Goal: Task Accomplishment & Management: Use online tool/utility

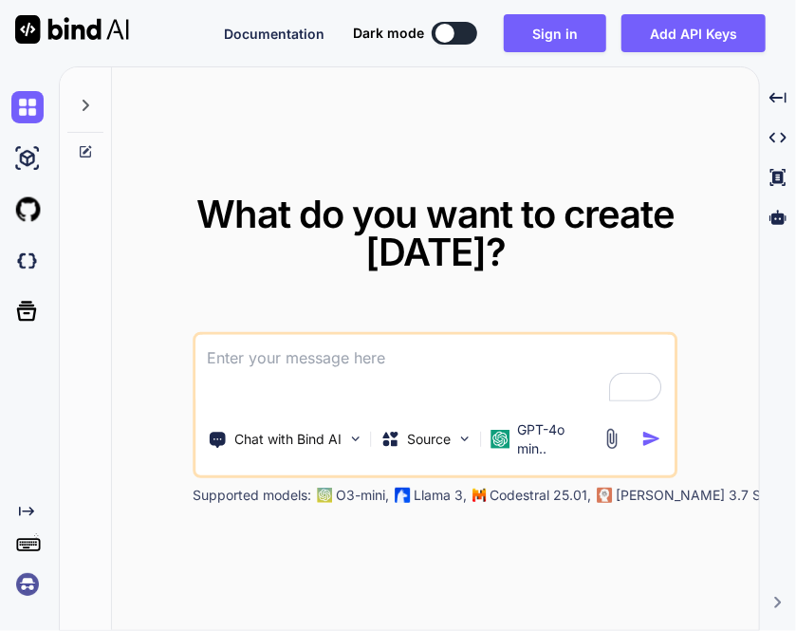
click at [38, 574] on img at bounding box center [27, 584] width 32 height 32
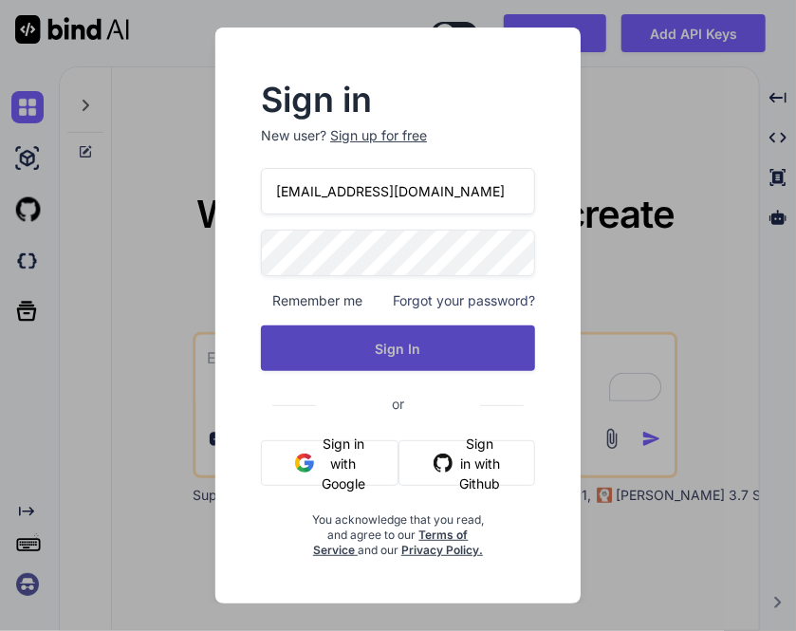
click at [413, 358] on button "Sign In" at bounding box center [398, 349] width 274 height 46
click at [397, 353] on button "Sign In" at bounding box center [398, 349] width 274 height 46
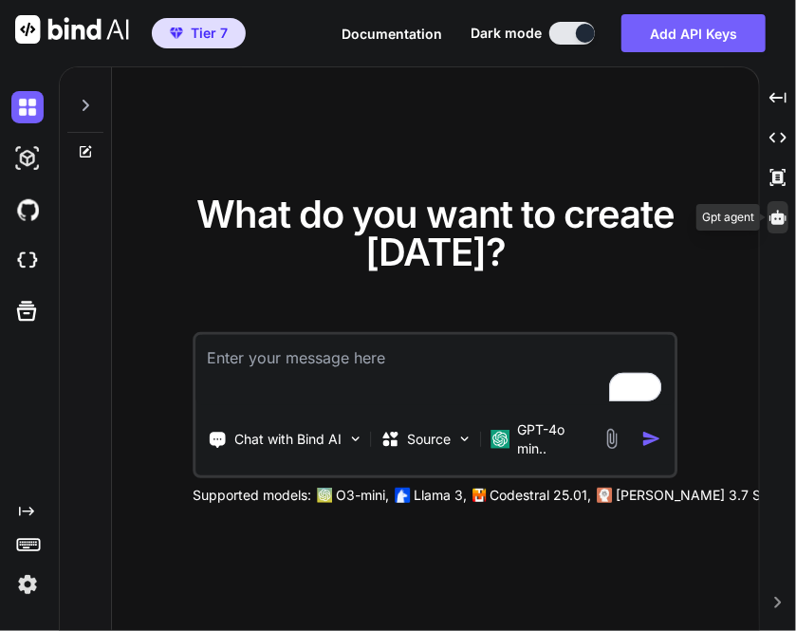
click at [779, 218] on icon at bounding box center [778, 217] width 17 height 14
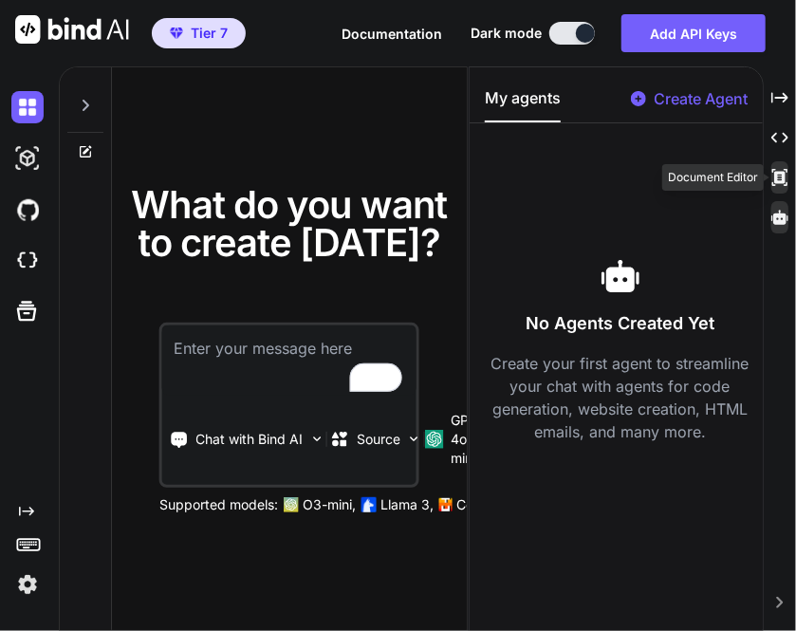
click at [786, 102] on icon at bounding box center [780, 97] width 17 height 10
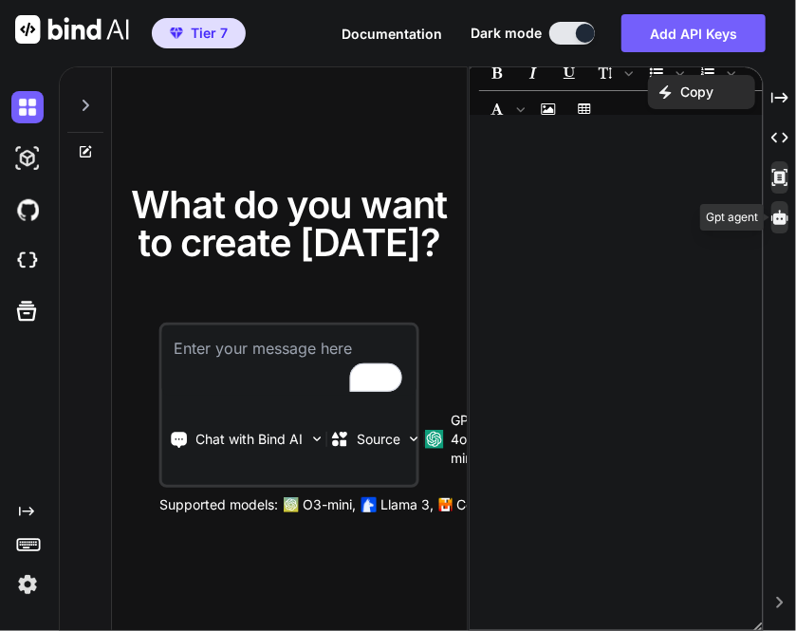
click at [788, 206] on div at bounding box center [780, 217] width 17 height 32
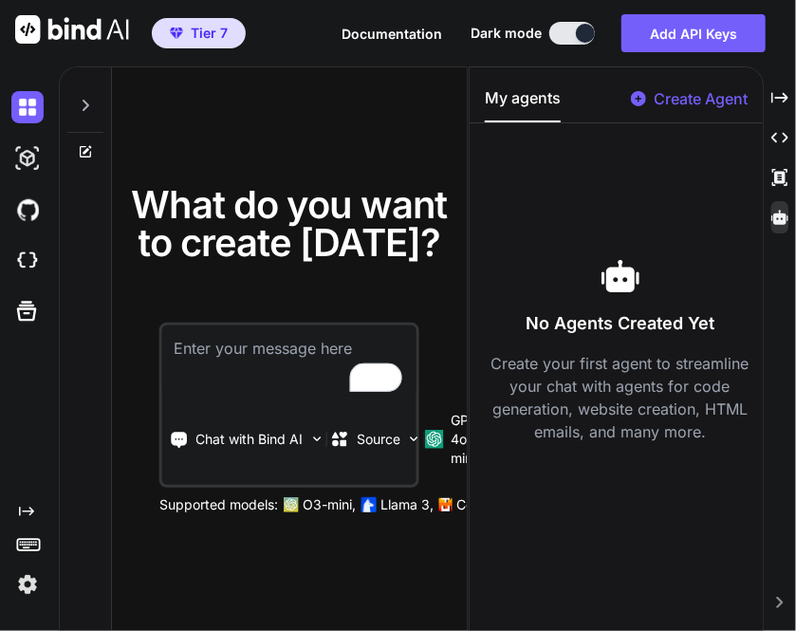
click at [699, 101] on p "Create Agent" at bounding box center [701, 98] width 94 height 23
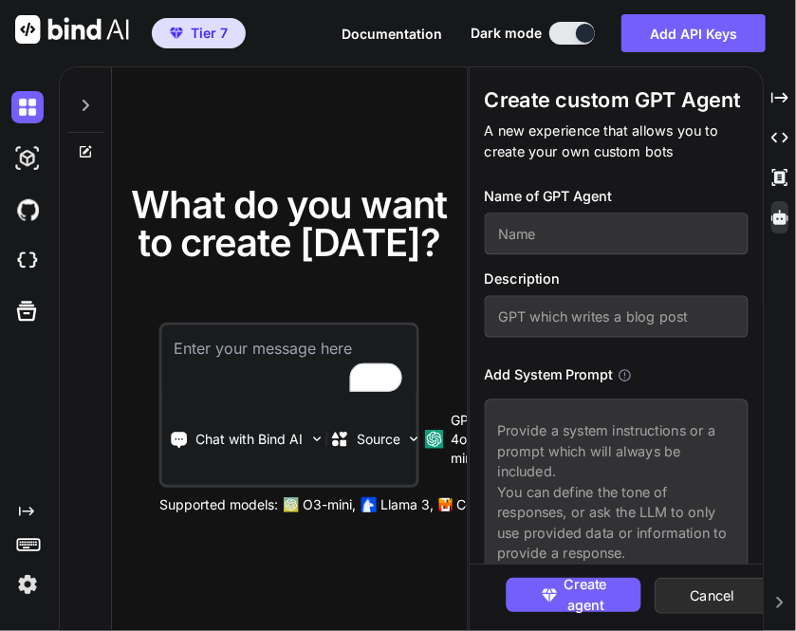
click at [581, 240] on input "text" at bounding box center [617, 234] width 264 height 42
type input "hi"
click at [586, 318] on input "text" at bounding box center [617, 317] width 264 height 42
type input "test"
click at [581, 420] on textarea at bounding box center [617, 496] width 264 height 195
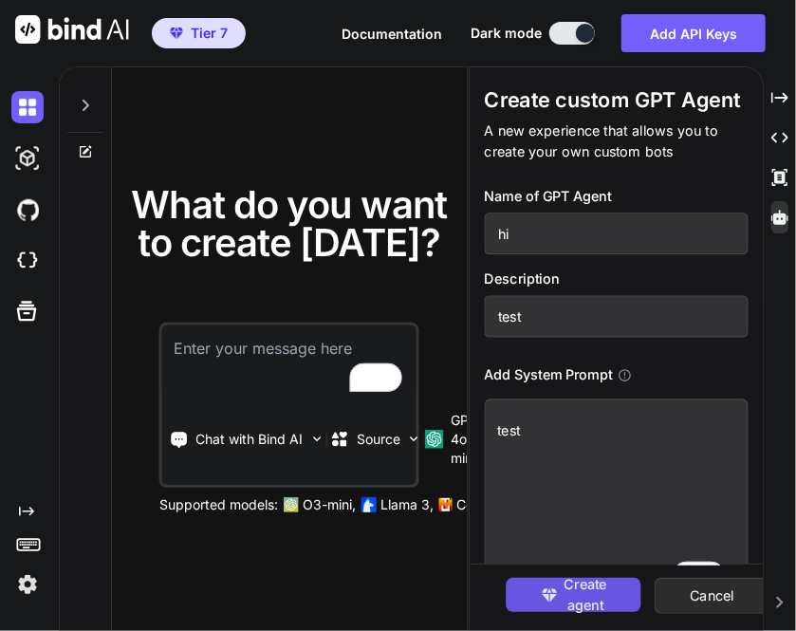
type textarea "test"
click at [586, 585] on span "Create agent" at bounding box center [586, 594] width 43 height 41
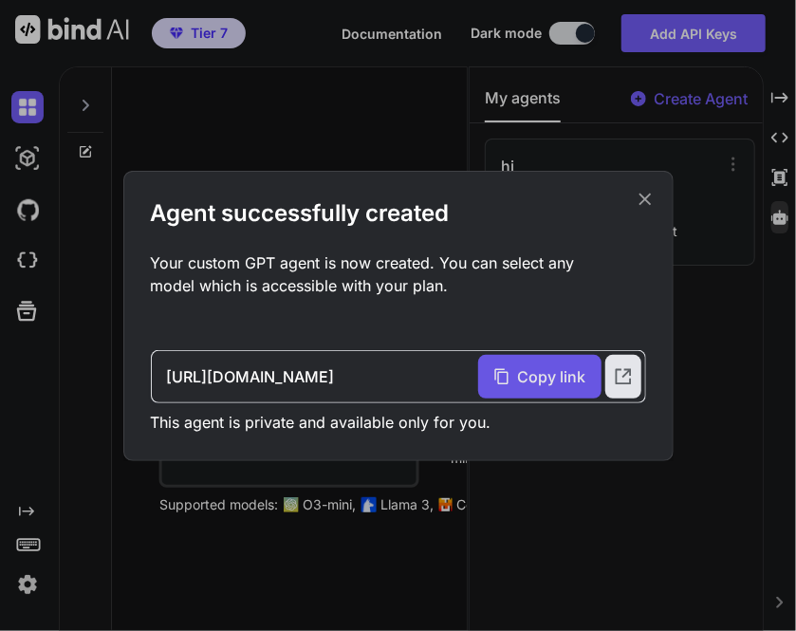
click at [544, 372] on span "Copy link" at bounding box center [552, 376] width 68 height 23
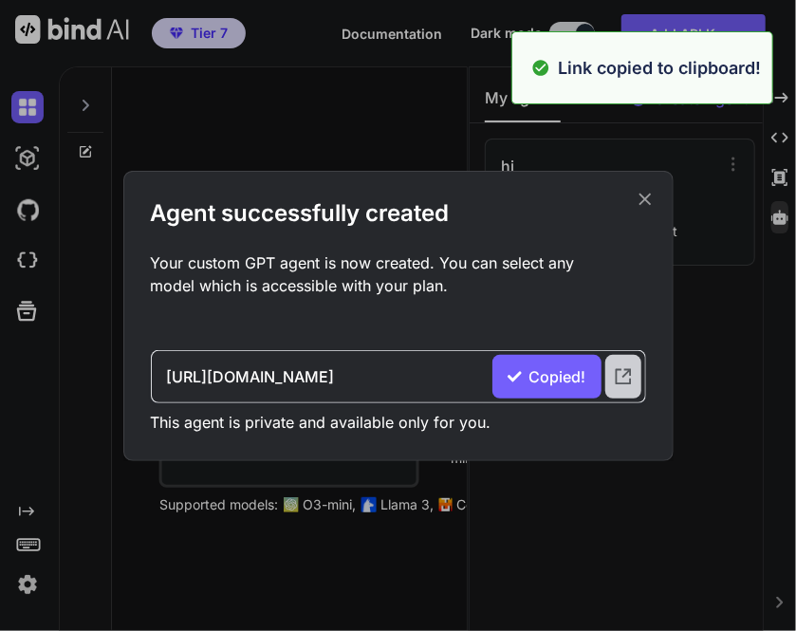
click at [629, 373] on icon at bounding box center [623, 376] width 21 height 21
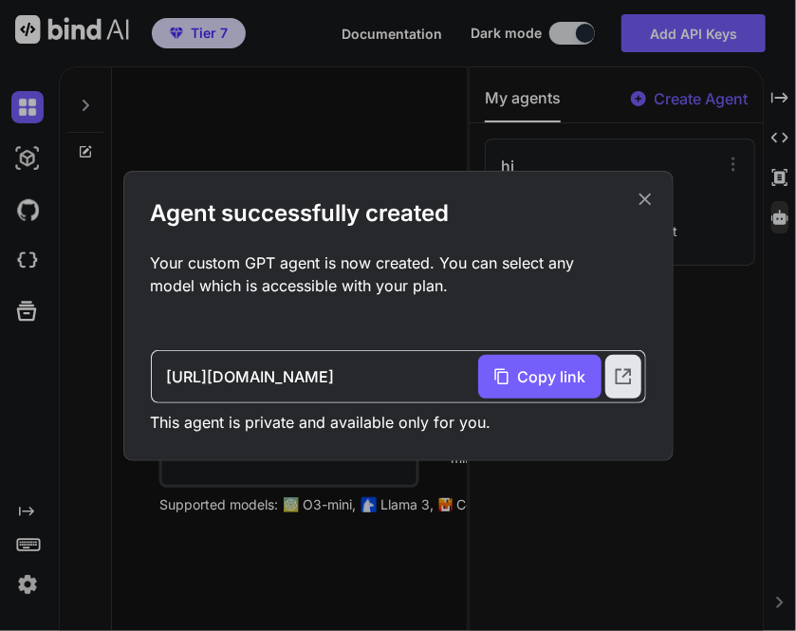
click at [643, 196] on icon at bounding box center [645, 199] width 12 height 12
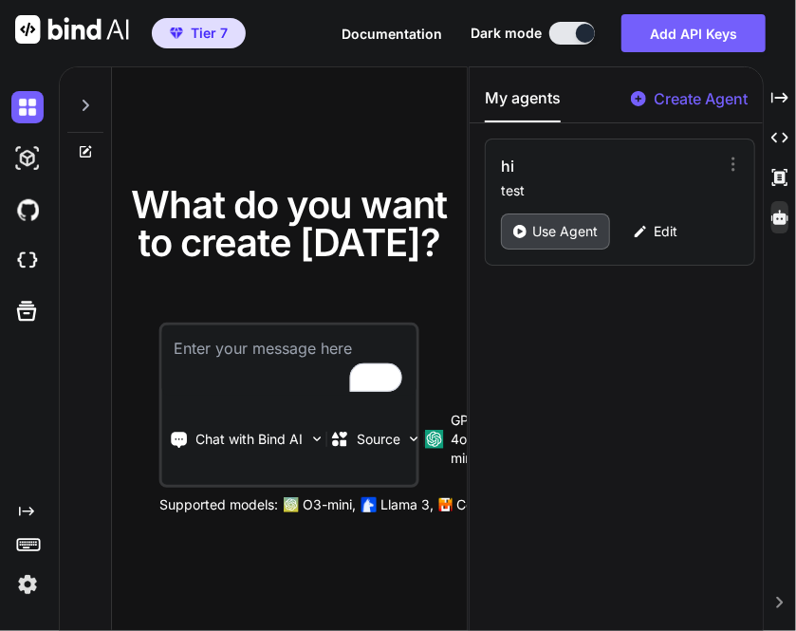
click at [571, 238] on p "Use Agent" at bounding box center [564, 231] width 65 height 19
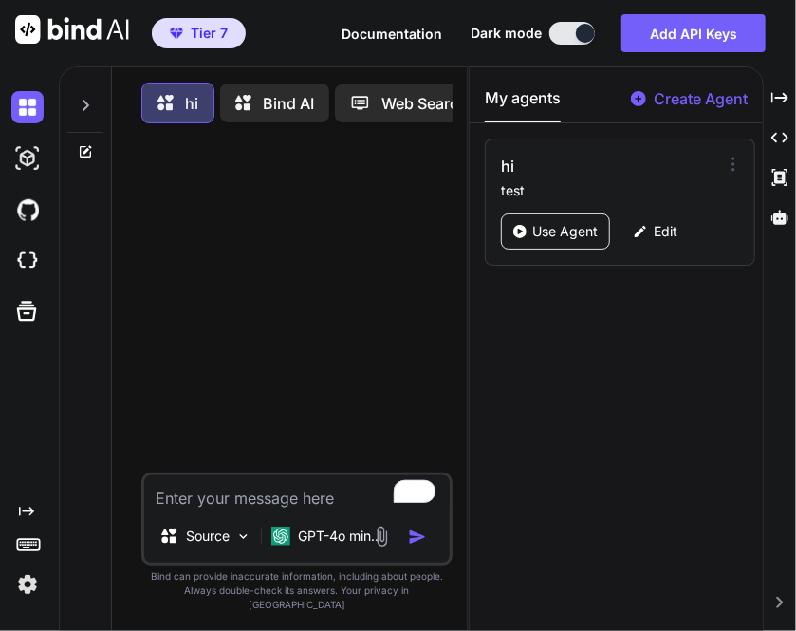
click at [724, 168] on icon at bounding box center [733, 164] width 19 height 19
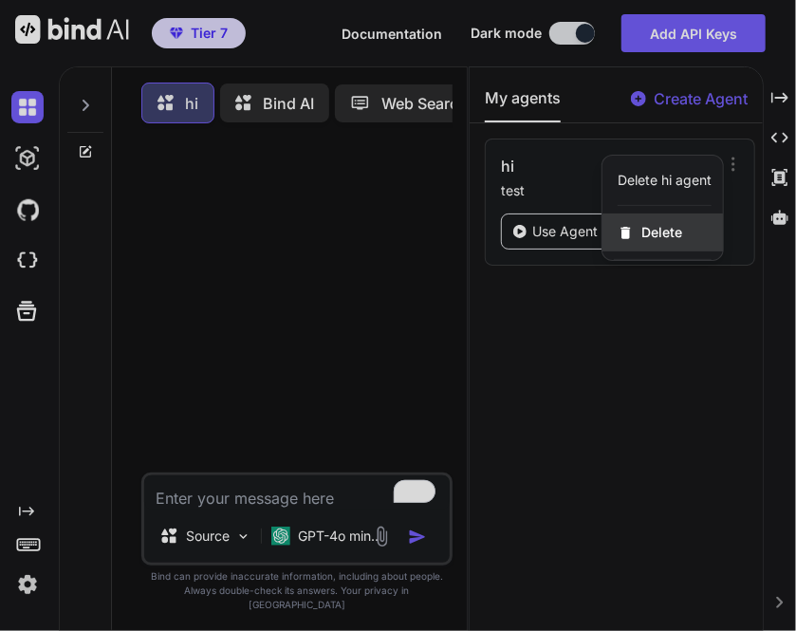
click at [657, 231] on span "Delete" at bounding box center [662, 232] width 41 height 19
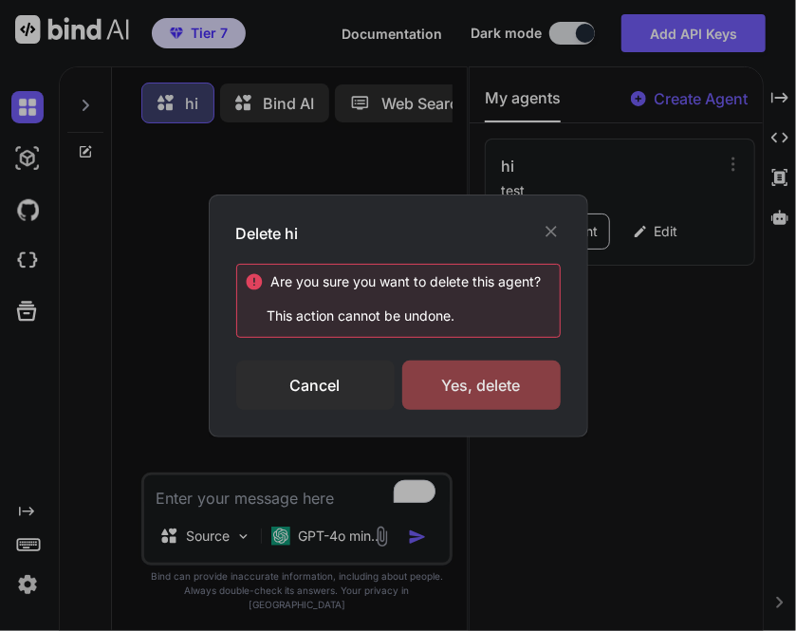
click at [492, 379] on div "Yes, delete" at bounding box center [481, 385] width 158 height 49
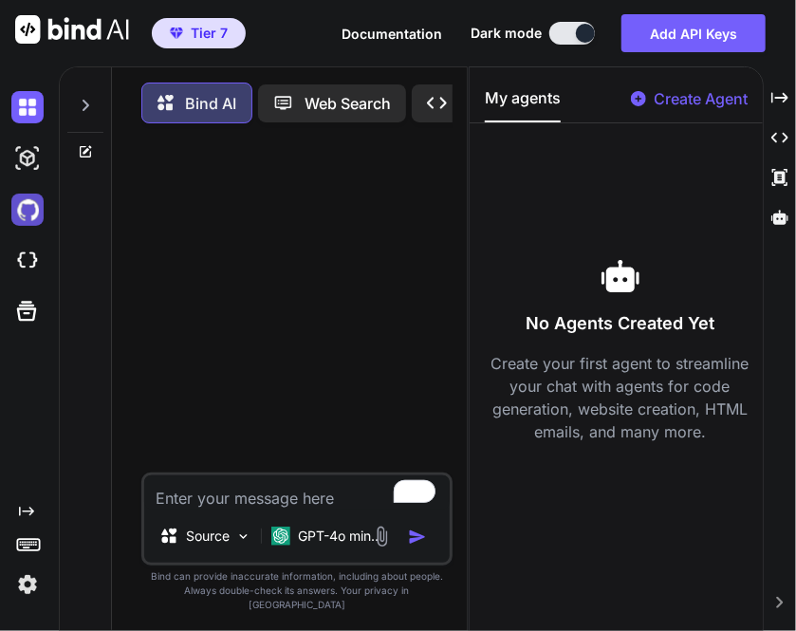
click at [31, 210] on img at bounding box center [27, 210] width 32 height 32
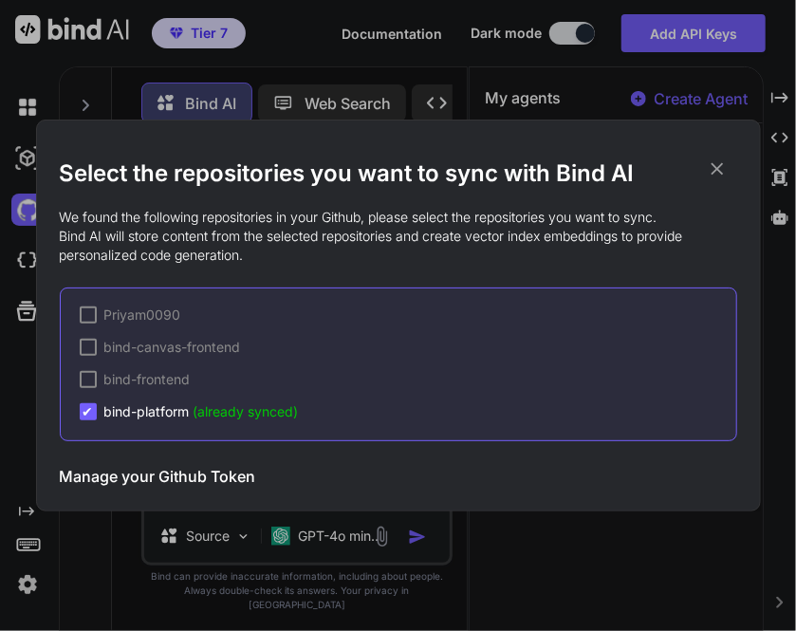
click at [126, 474] on h3 "Manage your Github Token" at bounding box center [158, 476] width 196 height 23
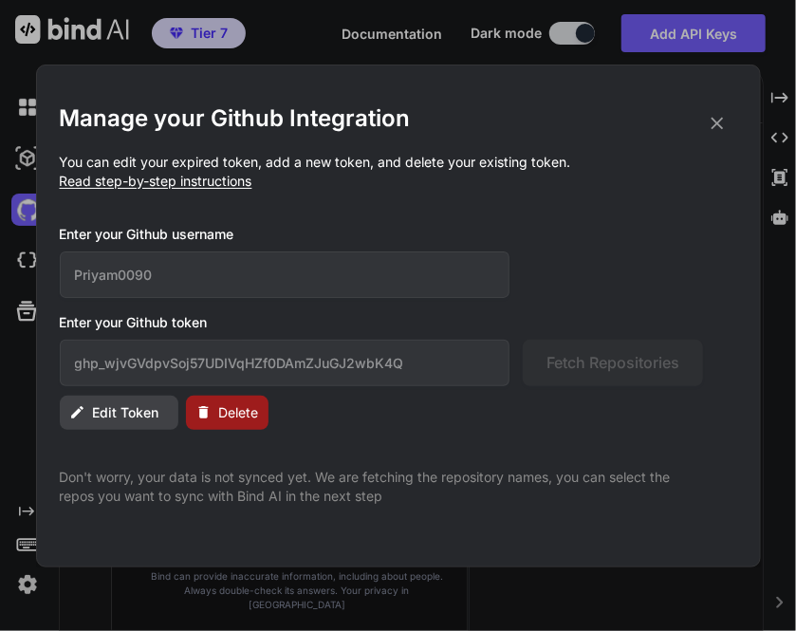
click at [717, 121] on icon at bounding box center [717, 123] width 21 height 21
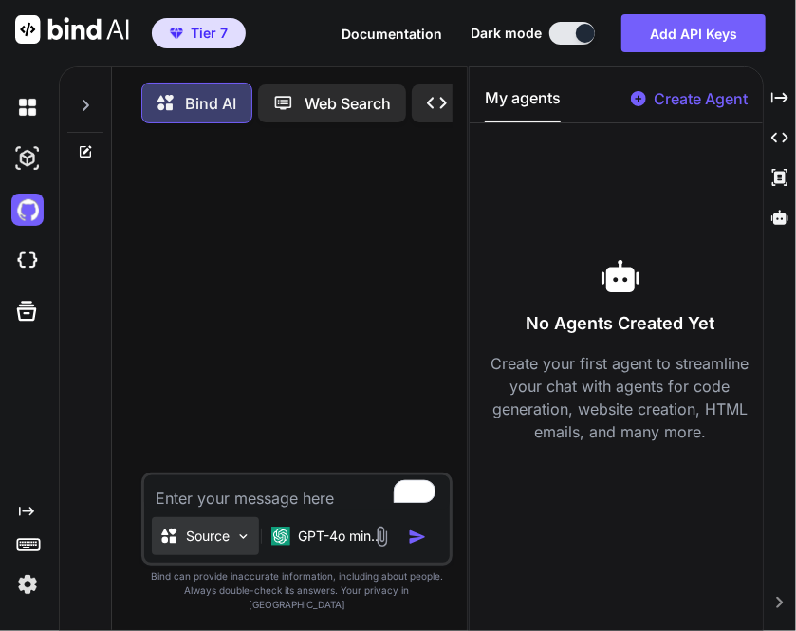
click at [195, 555] on div "Source" at bounding box center [205, 536] width 107 height 38
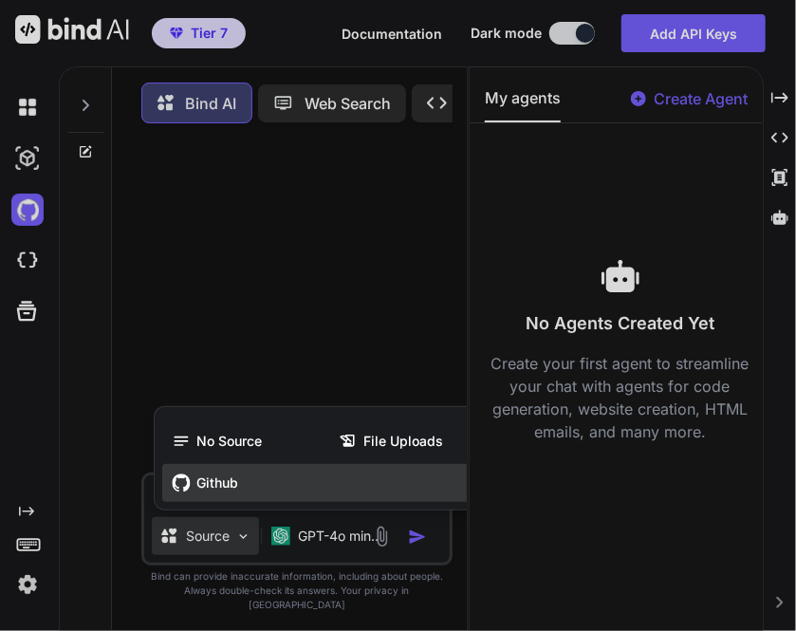
click at [221, 493] on span "Github" at bounding box center [217, 483] width 42 height 19
click at [198, 493] on span "Github" at bounding box center [217, 483] width 42 height 19
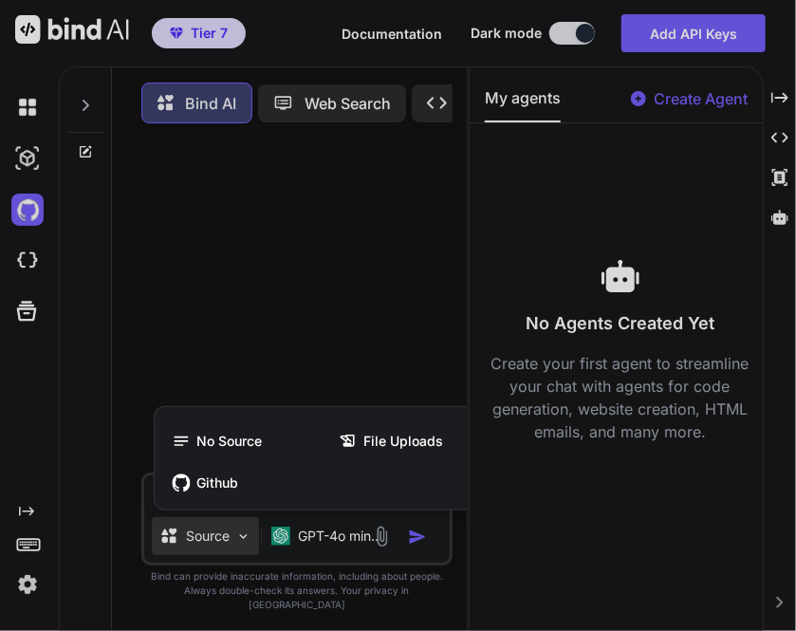
click at [20, 207] on div at bounding box center [398, 315] width 796 height 631
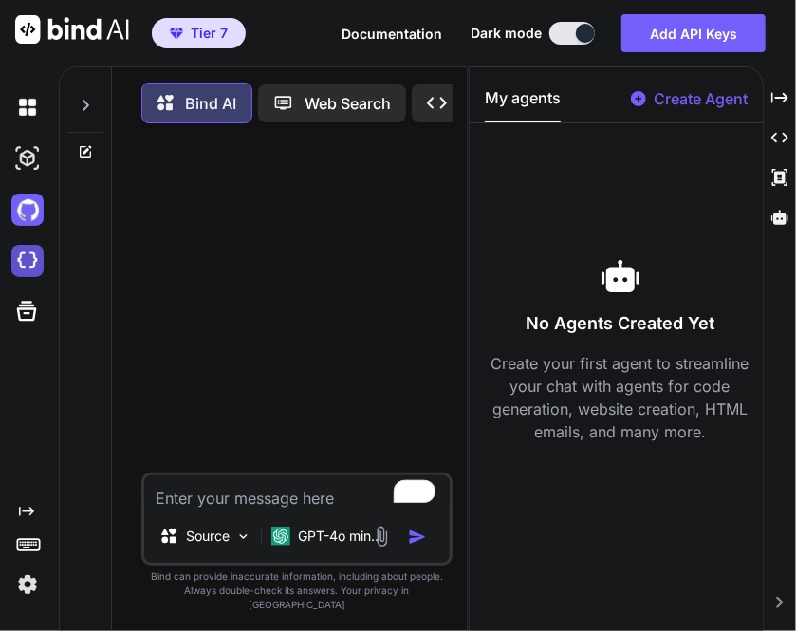
click at [27, 261] on img at bounding box center [27, 261] width 32 height 32
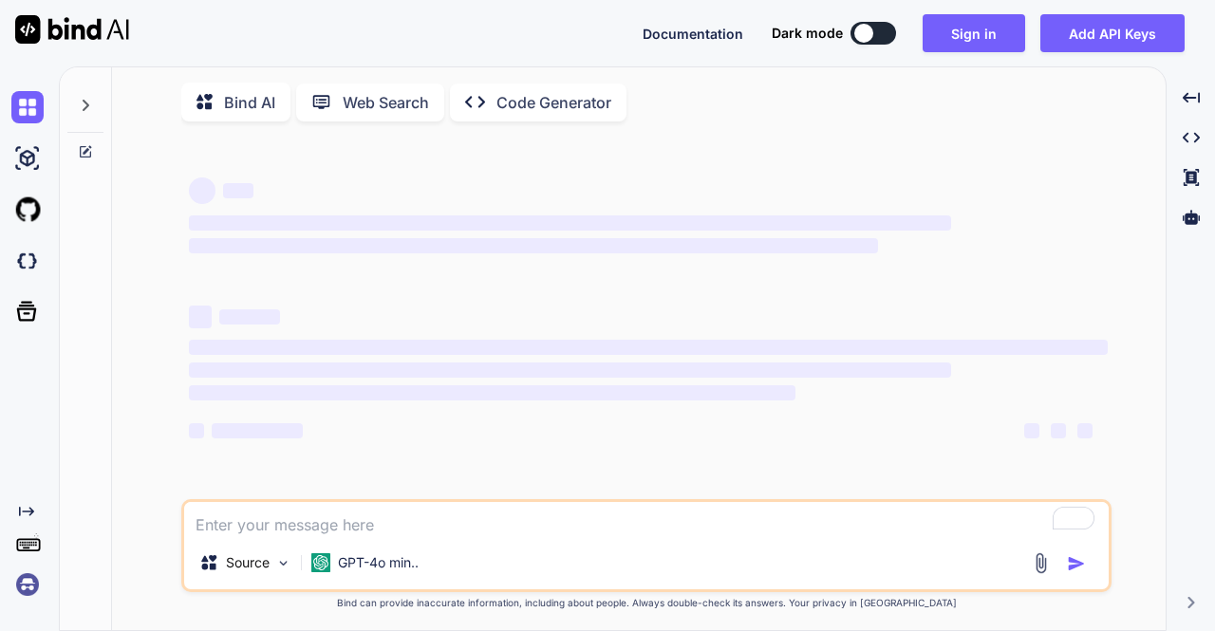
type textarea "x"
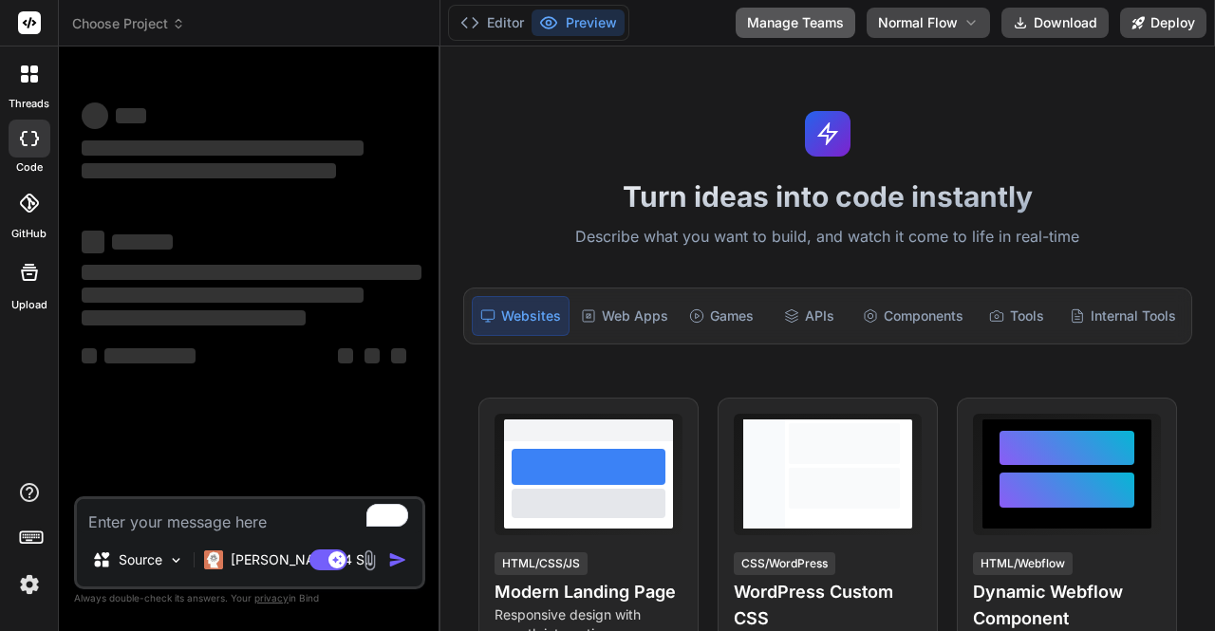
type textarea "x"
click at [811, 18] on button "Manage Teams" at bounding box center [795, 23] width 120 height 30
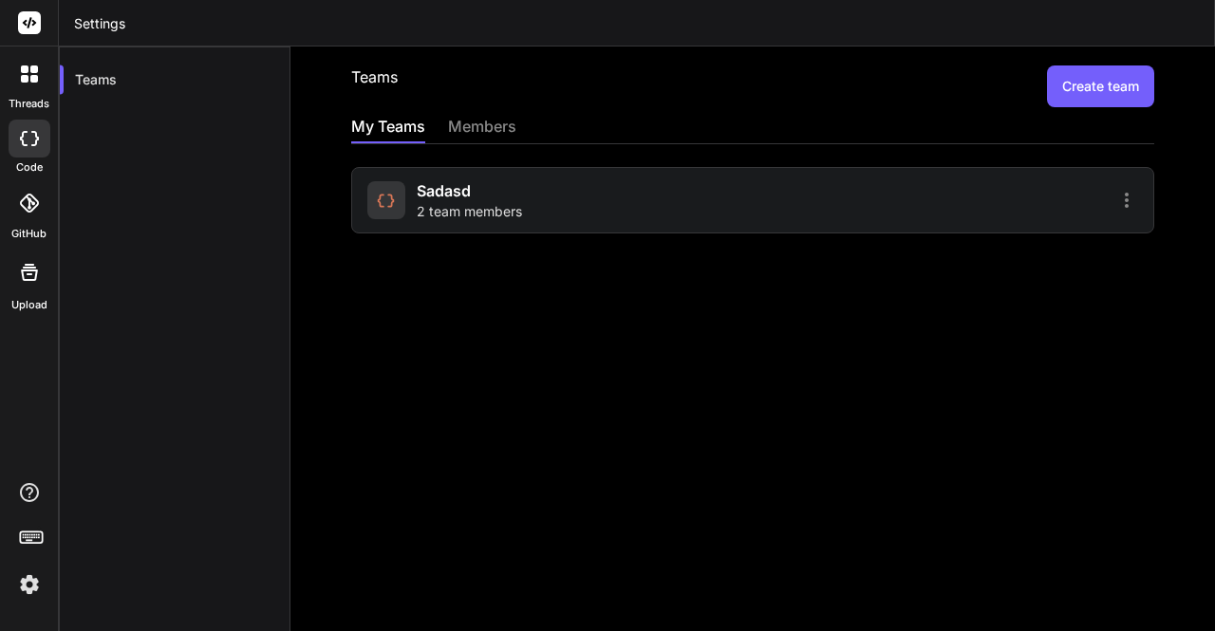
click at [526, 205] on div "sadasd 2 team members" at bounding box center [557, 200] width 380 height 42
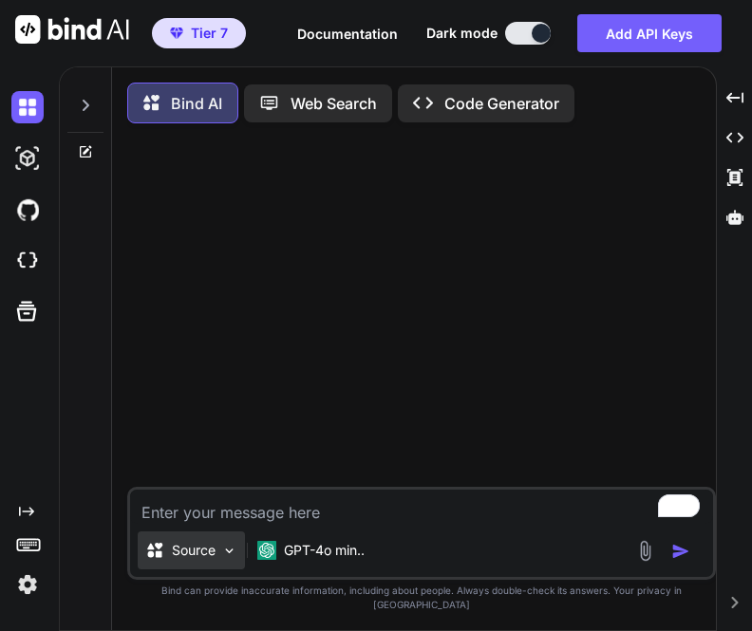
click at [192, 560] on p "Source" at bounding box center [194, 550] width 44 height 19
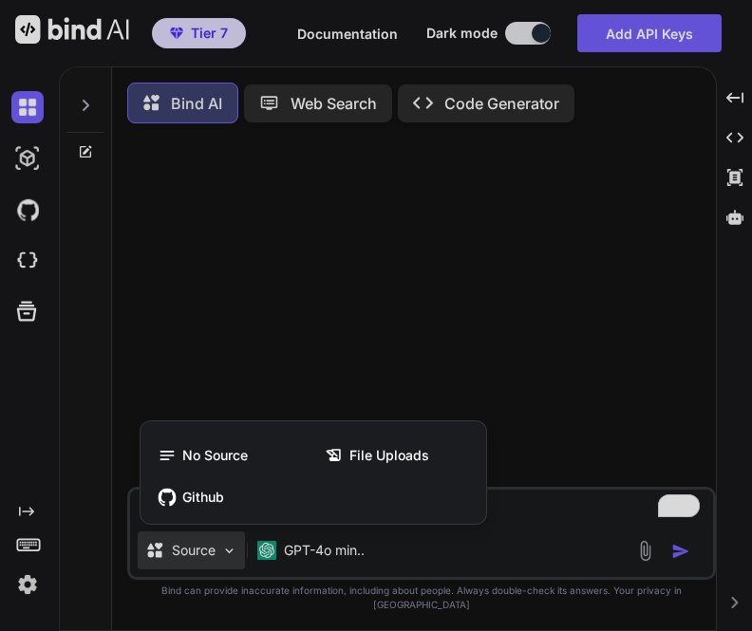
click at [385, 393] on div at bounding box center [376, 315] width 752 height 631
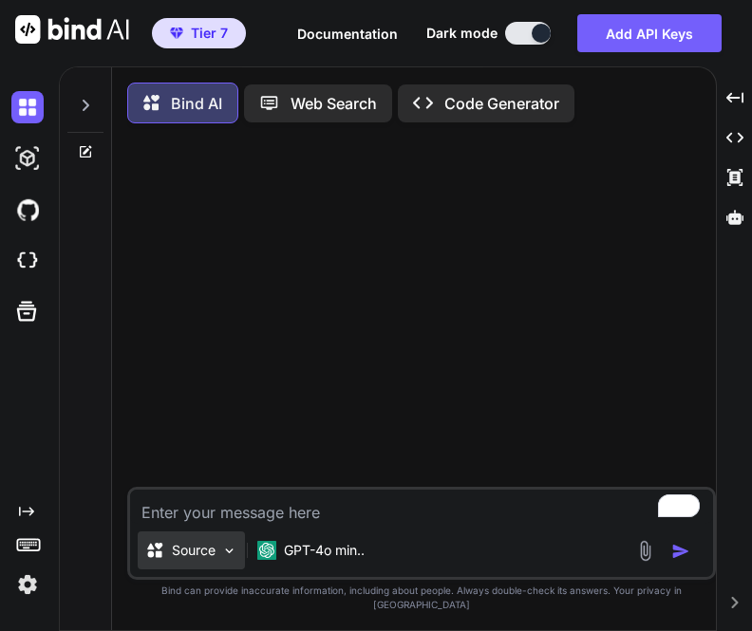
click at [220, 559] on div "Source" at bounding box center [191, 550] width 107 height 38
type textarea "x"
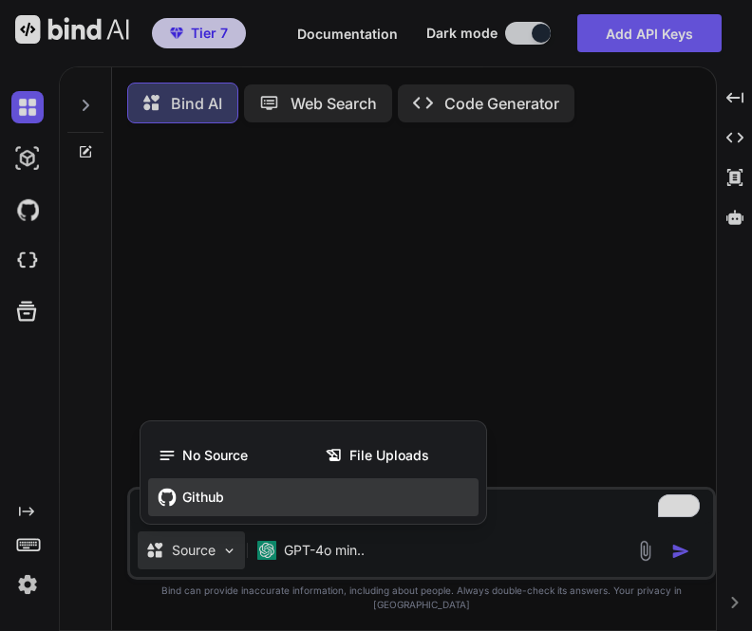
click at [198, 507] on span "Github" at bounding box center [203, 497] width 42 height 19
click at [171, 507] on icon at bounding box center [167, 497] width 19 height 19
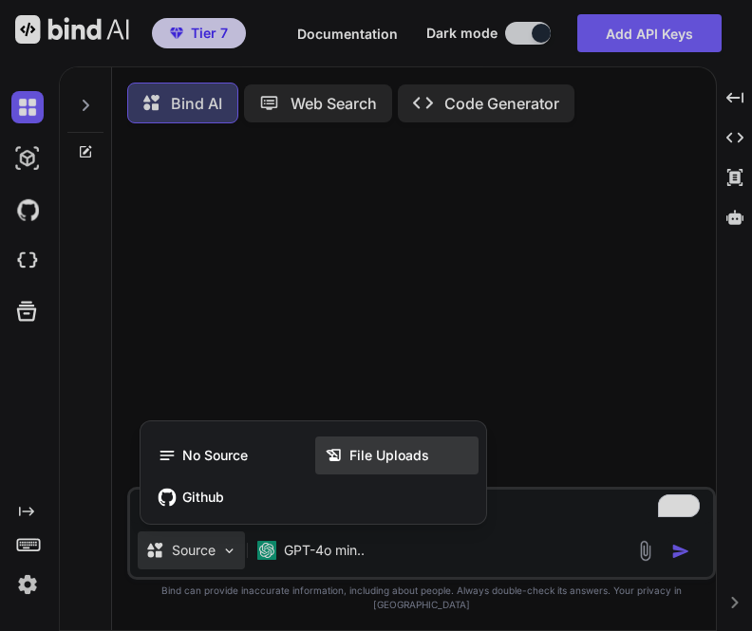
click at [401, 465] on span "File Uploads" at bounding box center [389, 455] width 80 height 19
